Goal: Use online tool/utility

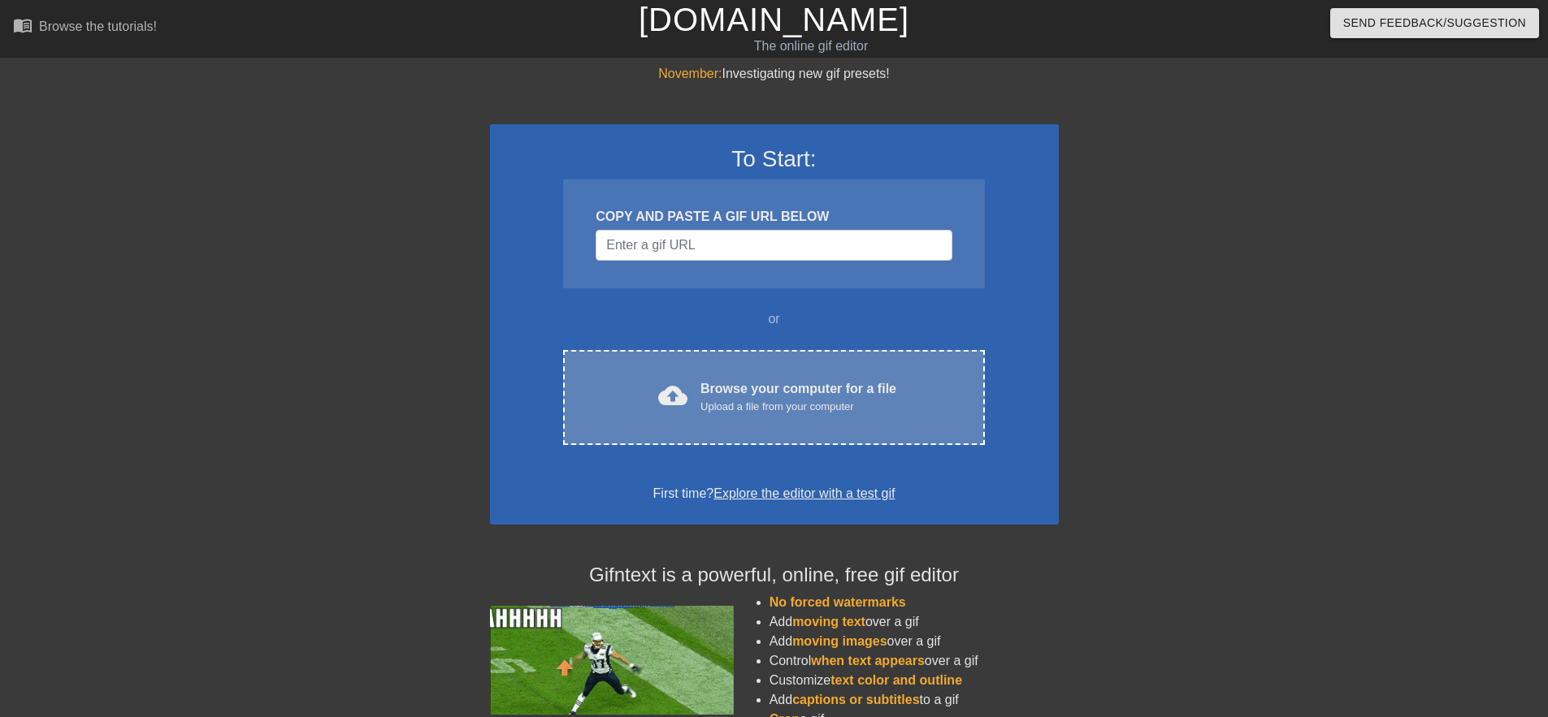
click at [764, 408] on div "Upload a file from your computer" at bounding box center [798, 407] width 196 height 16
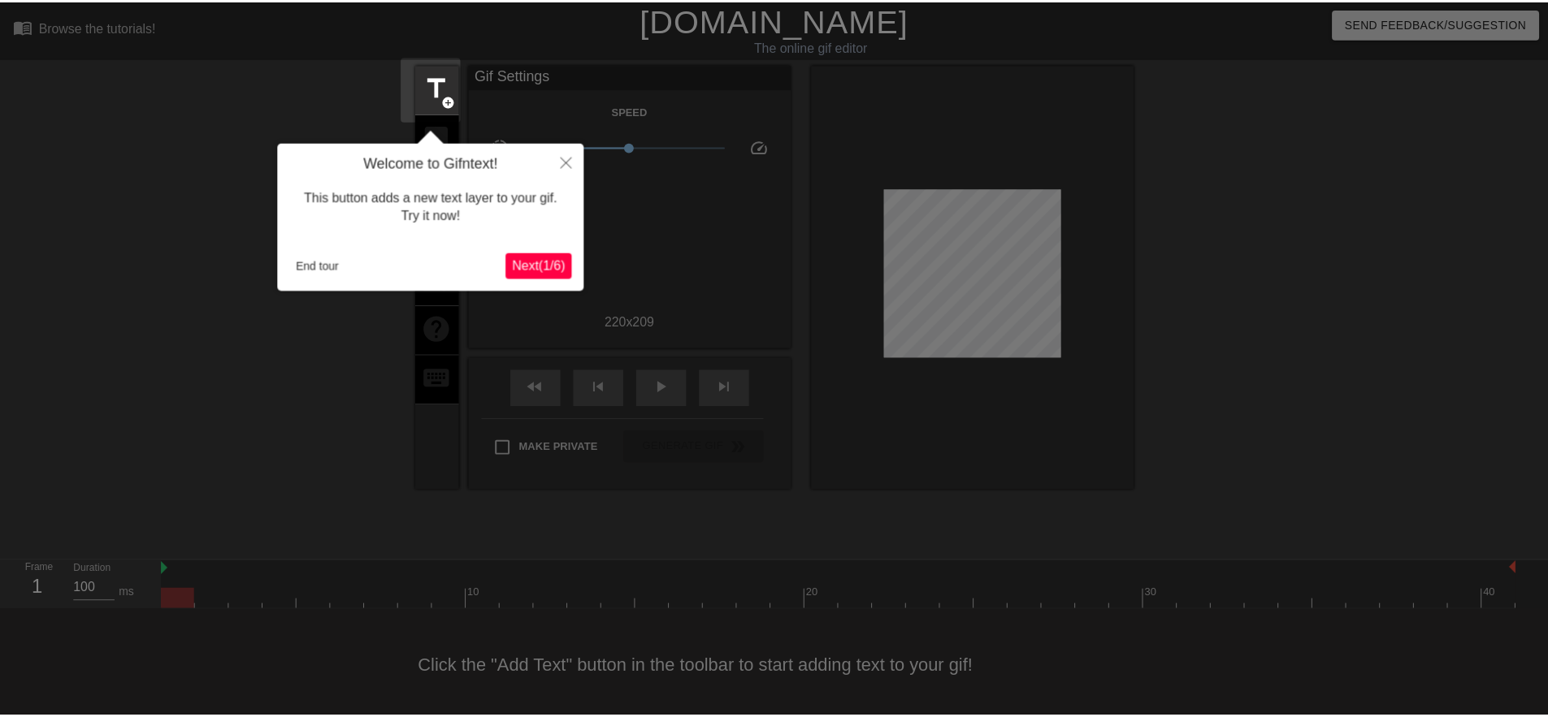
scroll to position [6, 0]
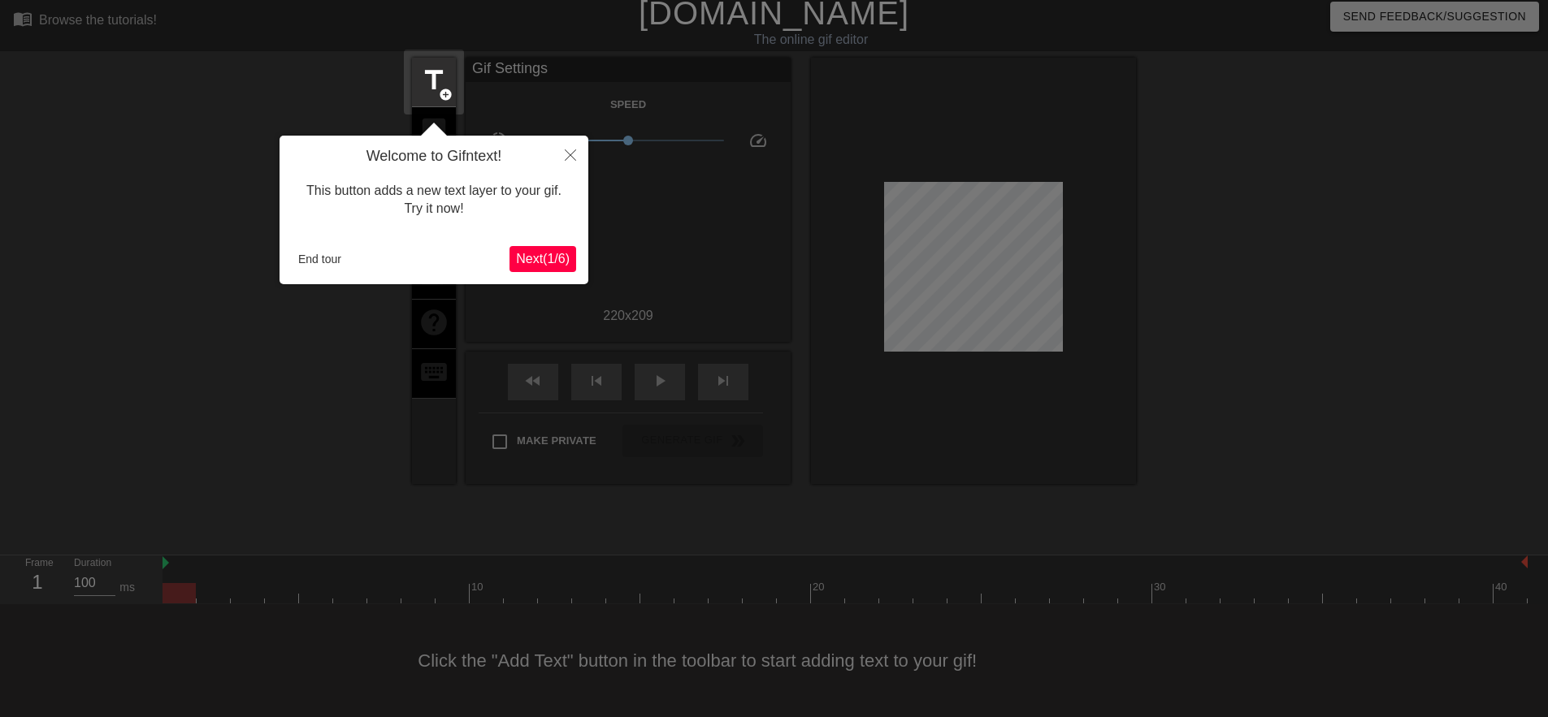
click at [530, 253] on span "Next ( 1 / 6 )" at bounding box center [543, 259] width 54 height 14
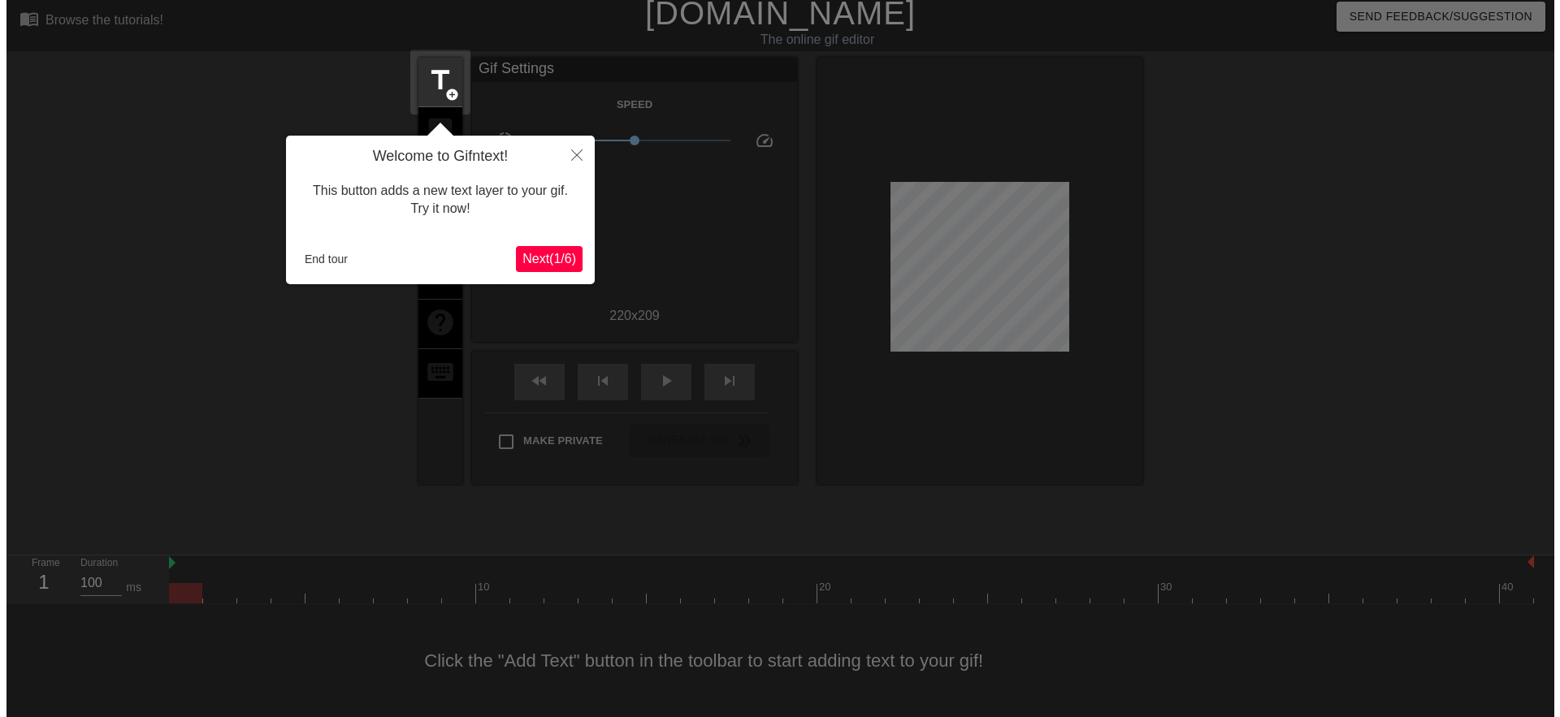
scroll to position [0, 0]
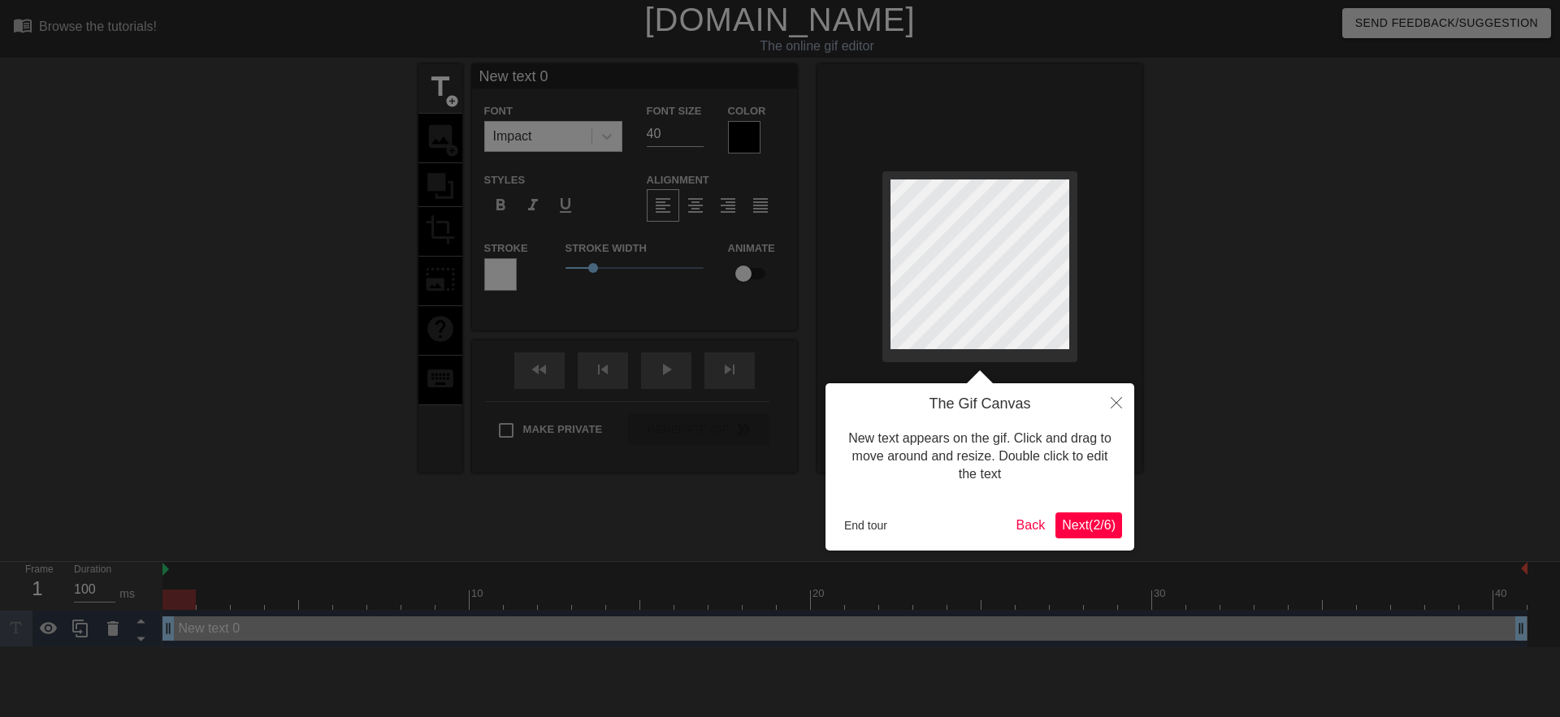
click at [1102, 535] on button "Next ( 2 / 6 )" at bounding box center [1088, 526] width 67 height 26
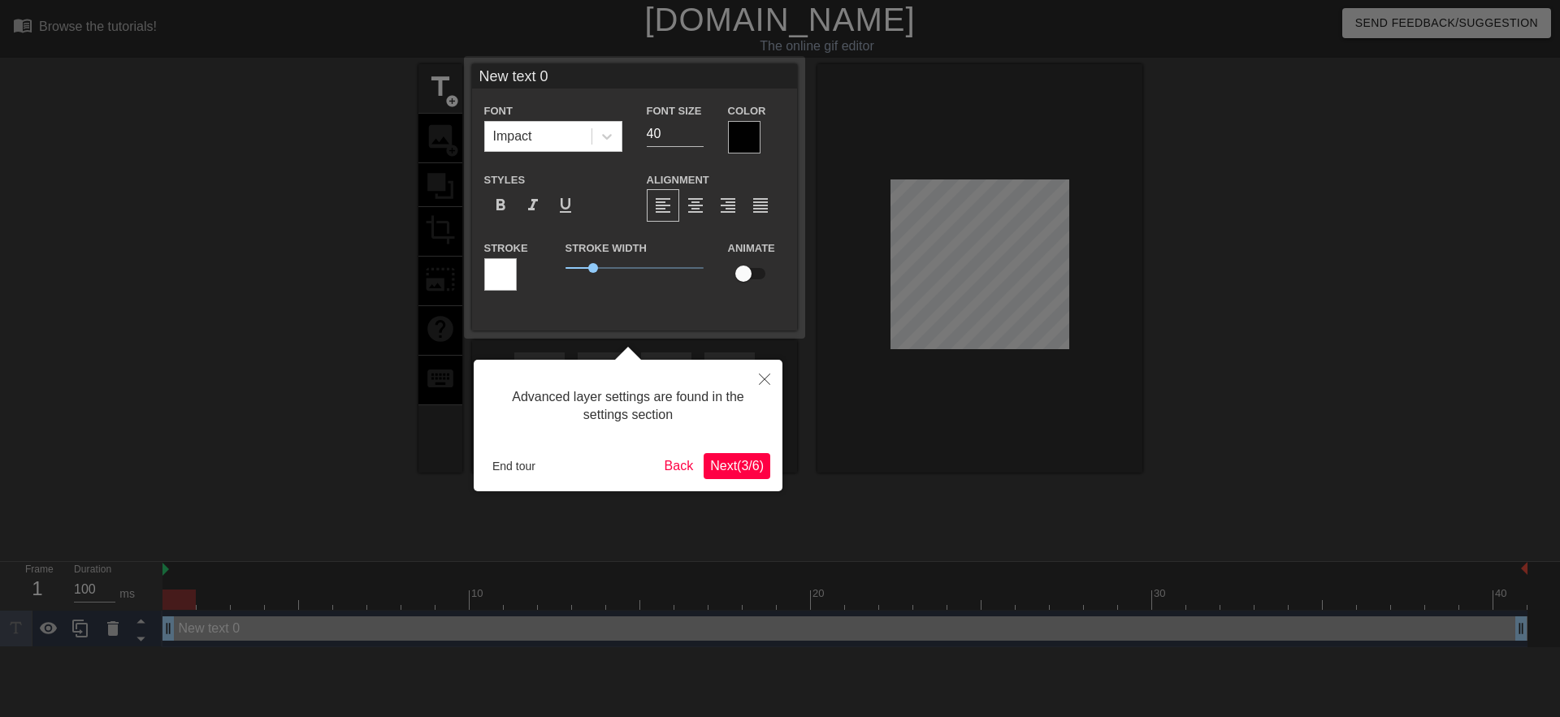
click at [772, 475] on div "Advanced layer settings are found in the settings section End tour Back Next ( …" at bounding box center [628, 426] width 309 height 132
click at [768, 474] on button "Next ( 3 / 6 )" at bounding box center [737, 466] width 67 height 26
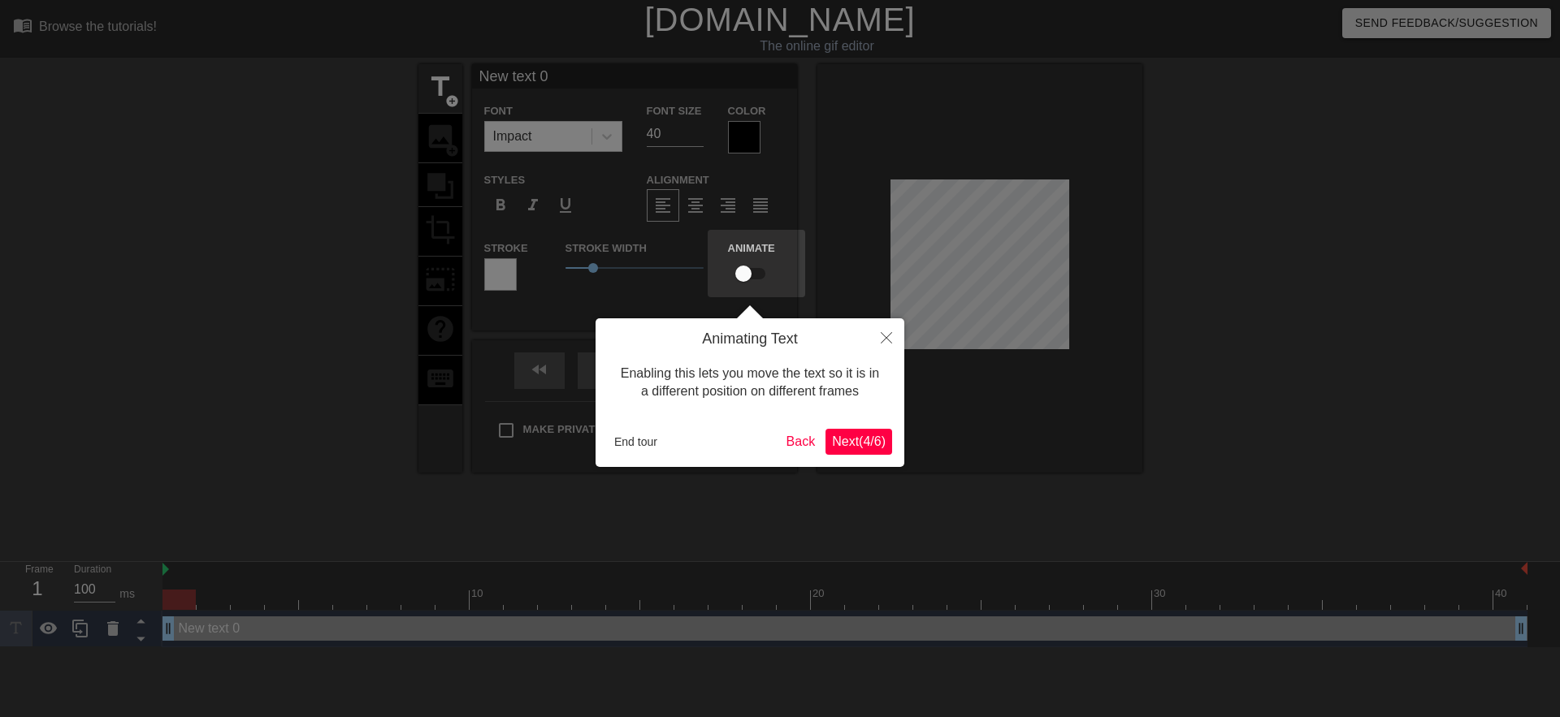
click at [867, 440] on span "Next ( 4 / 6 )" at bounding box center [859, 442] width 54 height 14
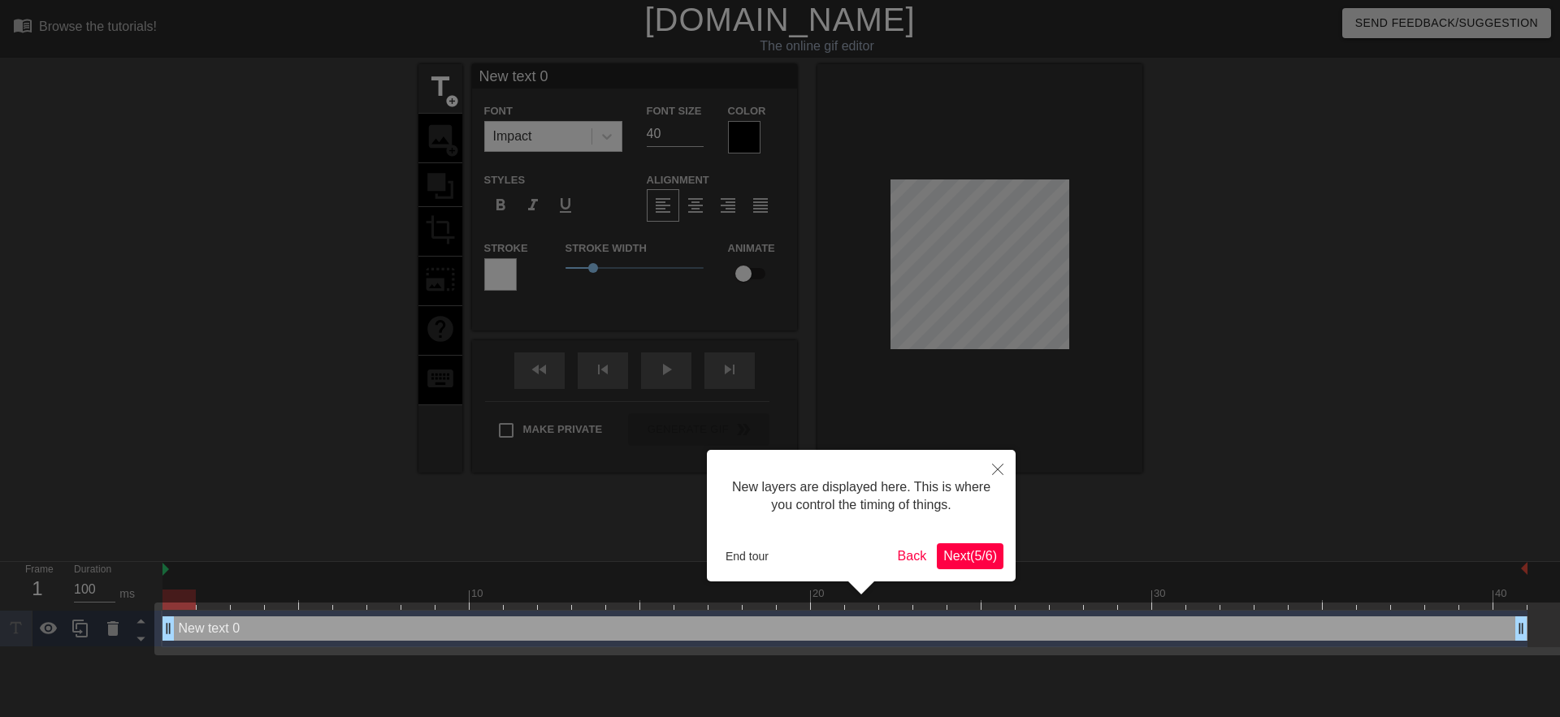
click at [985, 556] on span "Next ( 5 / 6 )" at bounding box center [970, 556] width 54 height 14
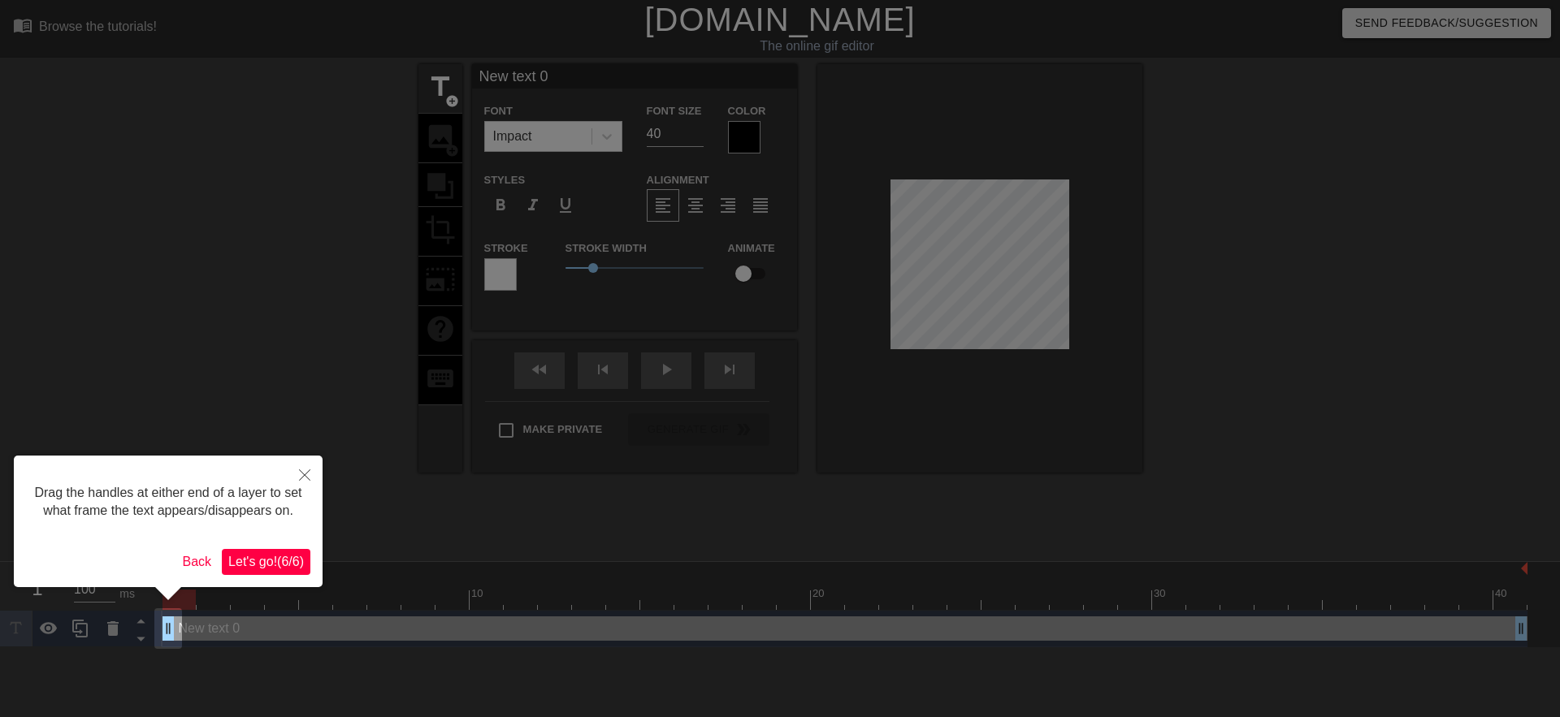
click at [286, 556] on span "Let's go! ( 6 / 6 )" at bounding box center [266, 562] width 76 height 14
